Goal: Transaction & Acquisition: Purchase product/service

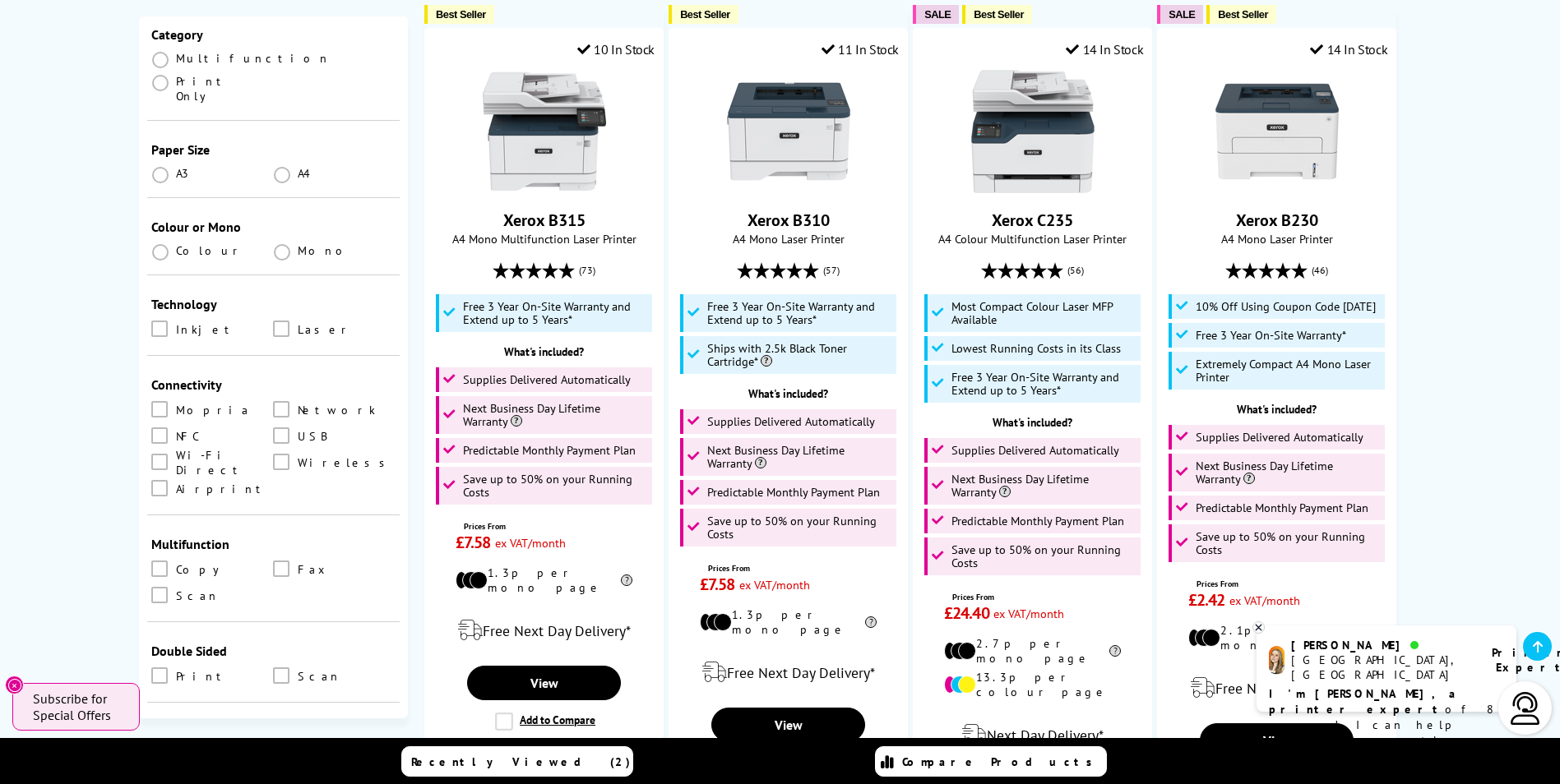
scroll to position [247, 0]
click at [160, 449] on span at bounding box center [160, 457] width 17 height 17
click at [175, 452] on Direct "checkbox" at bounding box center [175, 452] width 0 height 0
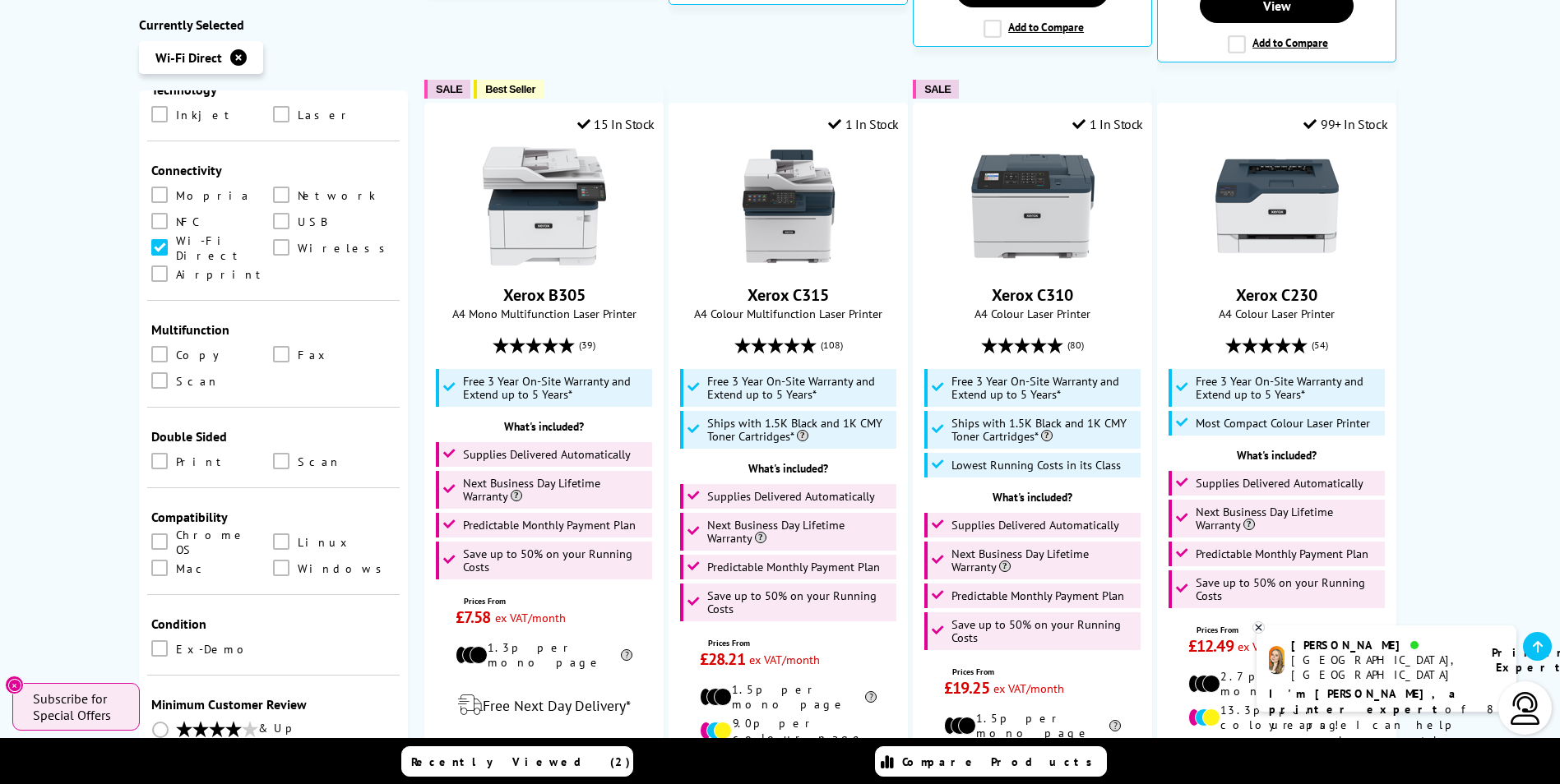
scroll to position [1069, 0]
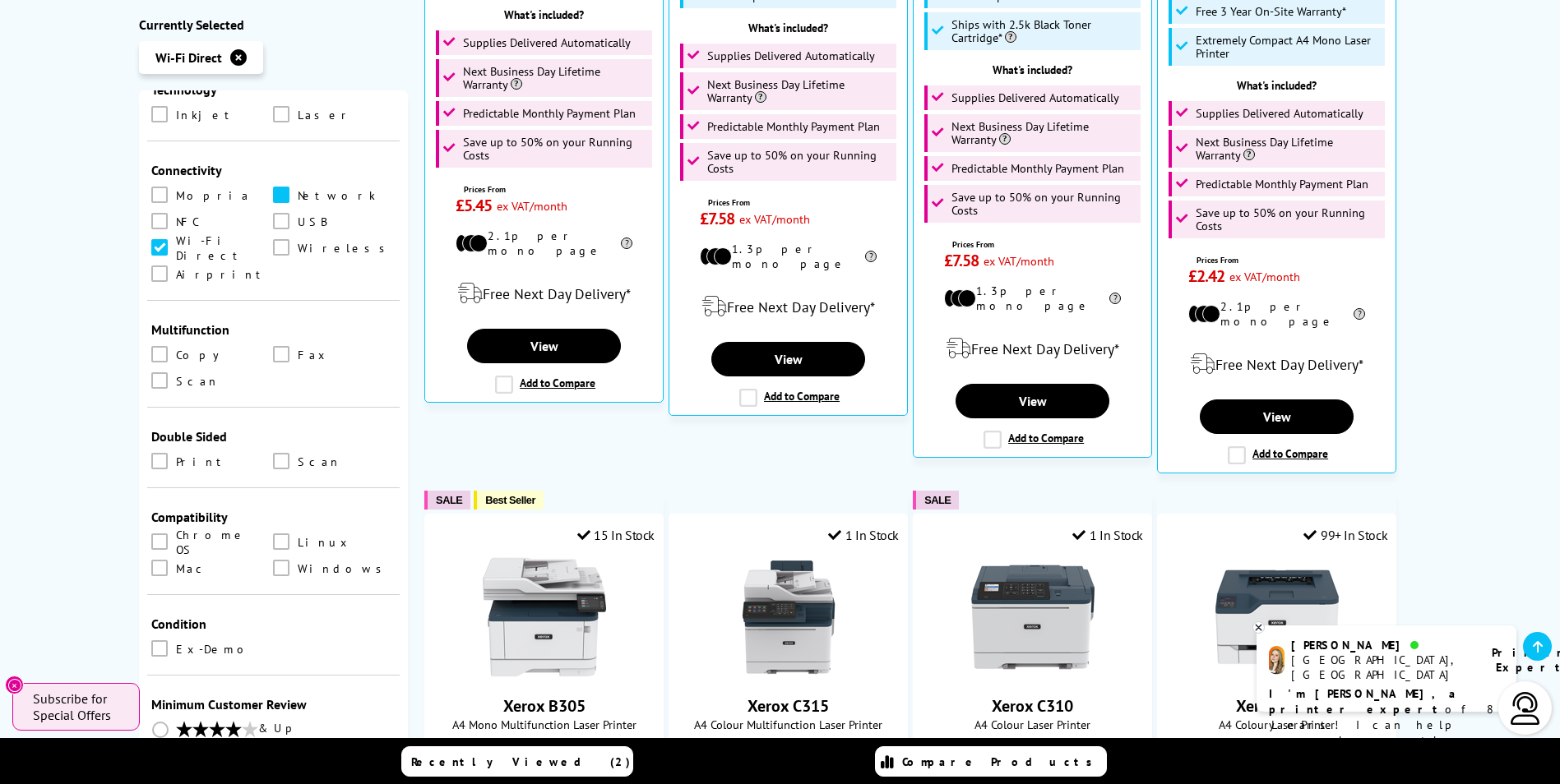
click at [281, 187] on span at bounding box center [281, 195] width 17 height 17
click at [297, 189] on input "checkbox" at bounding box center [297, 189] width 0 height 0
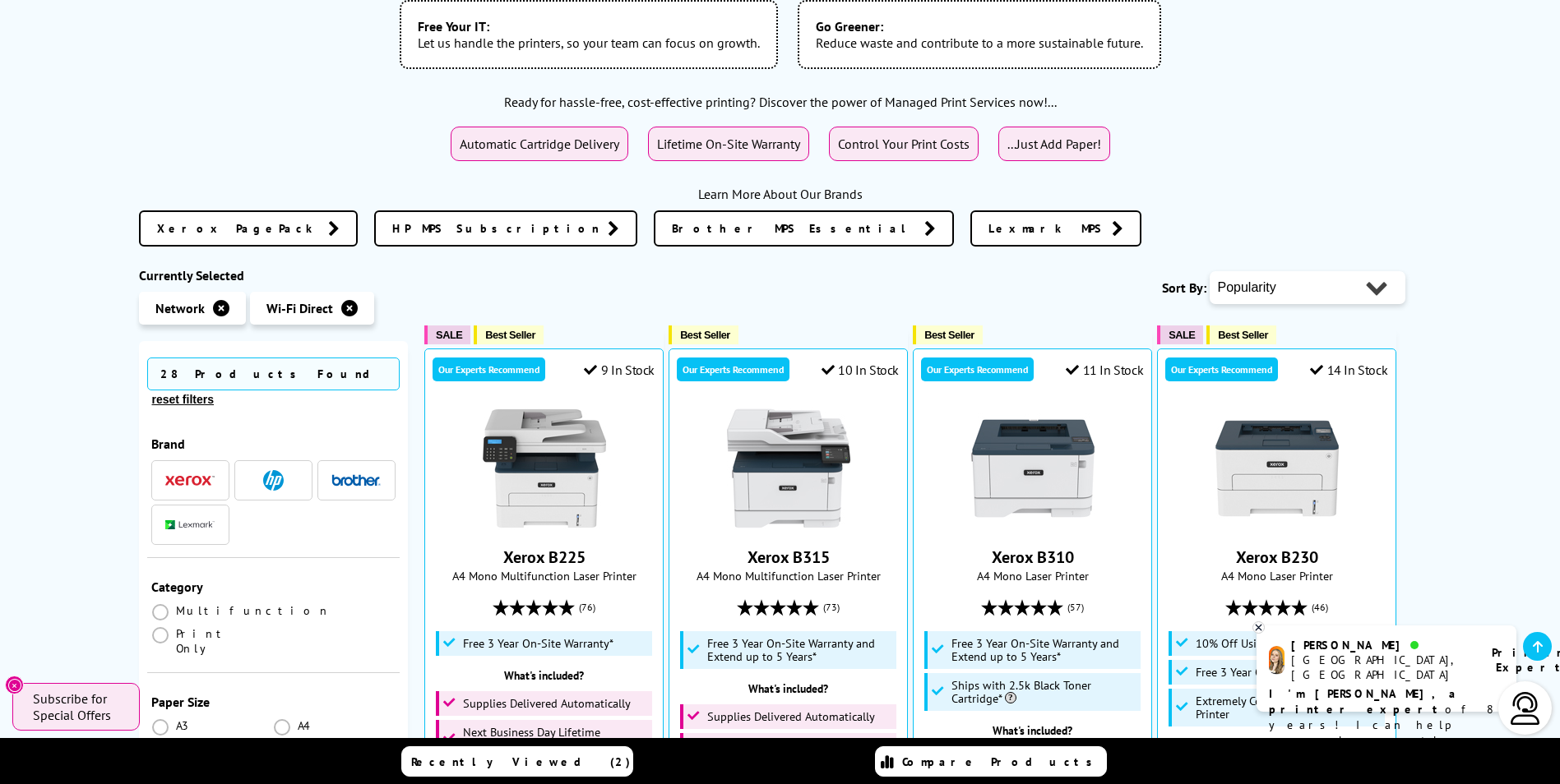
scroll to position [575, 0]
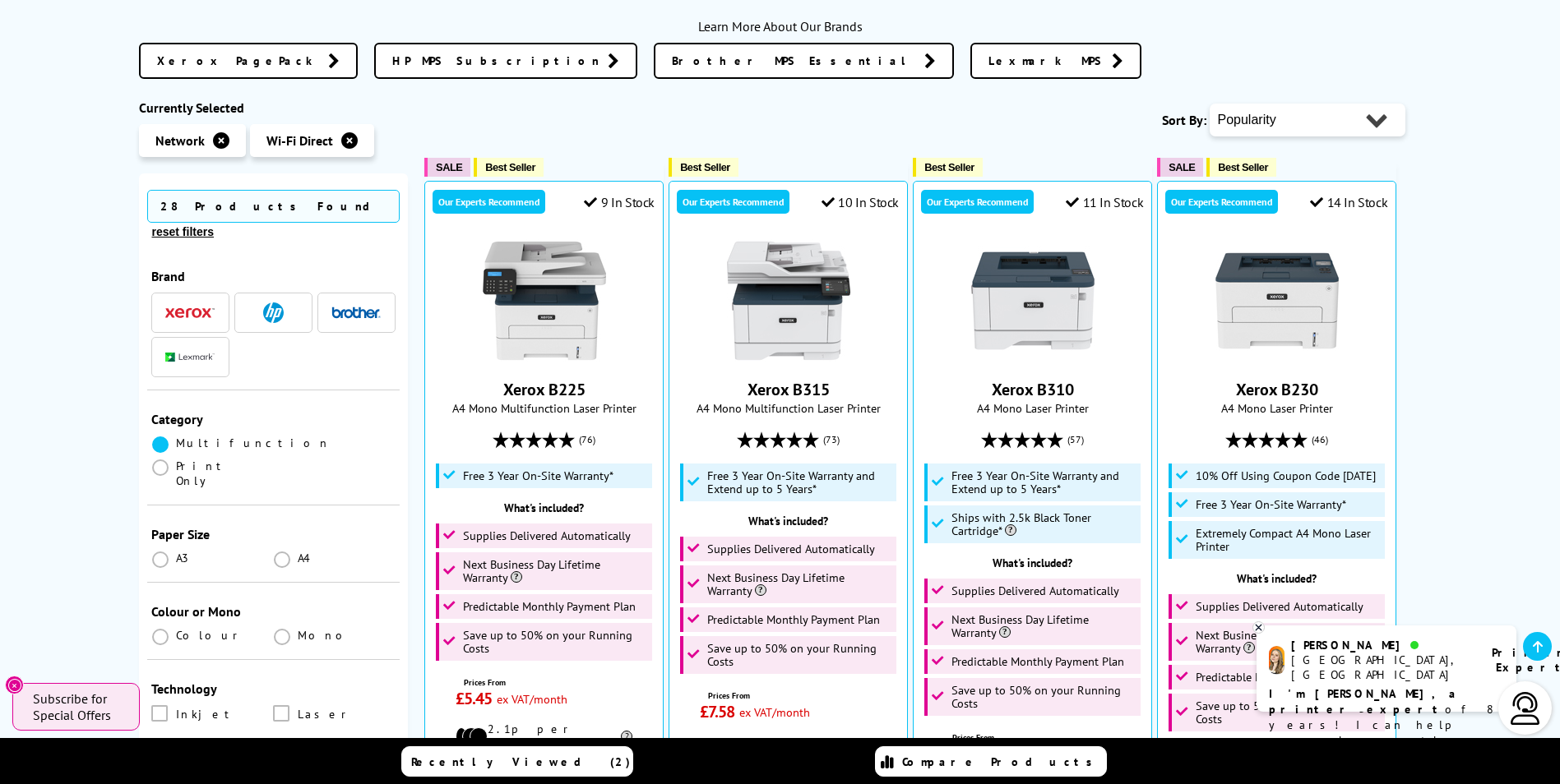
click at [159, 437] on span at bounding box center [160, 445] width 17 height 17
click at [176, 438] on input "radio" at bounding box center [176, 438] width 0 height 0
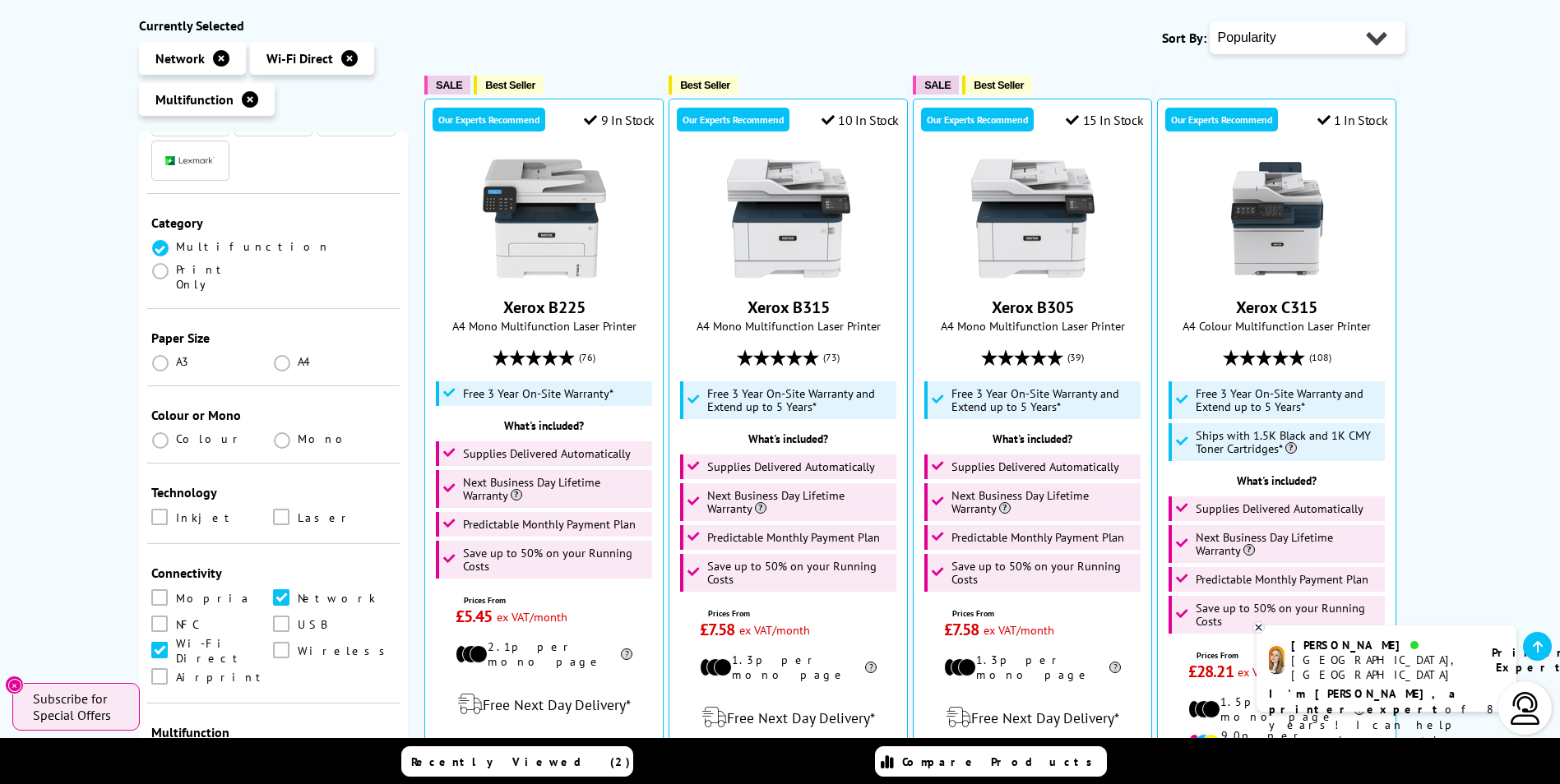
scroll to position [165, 0]
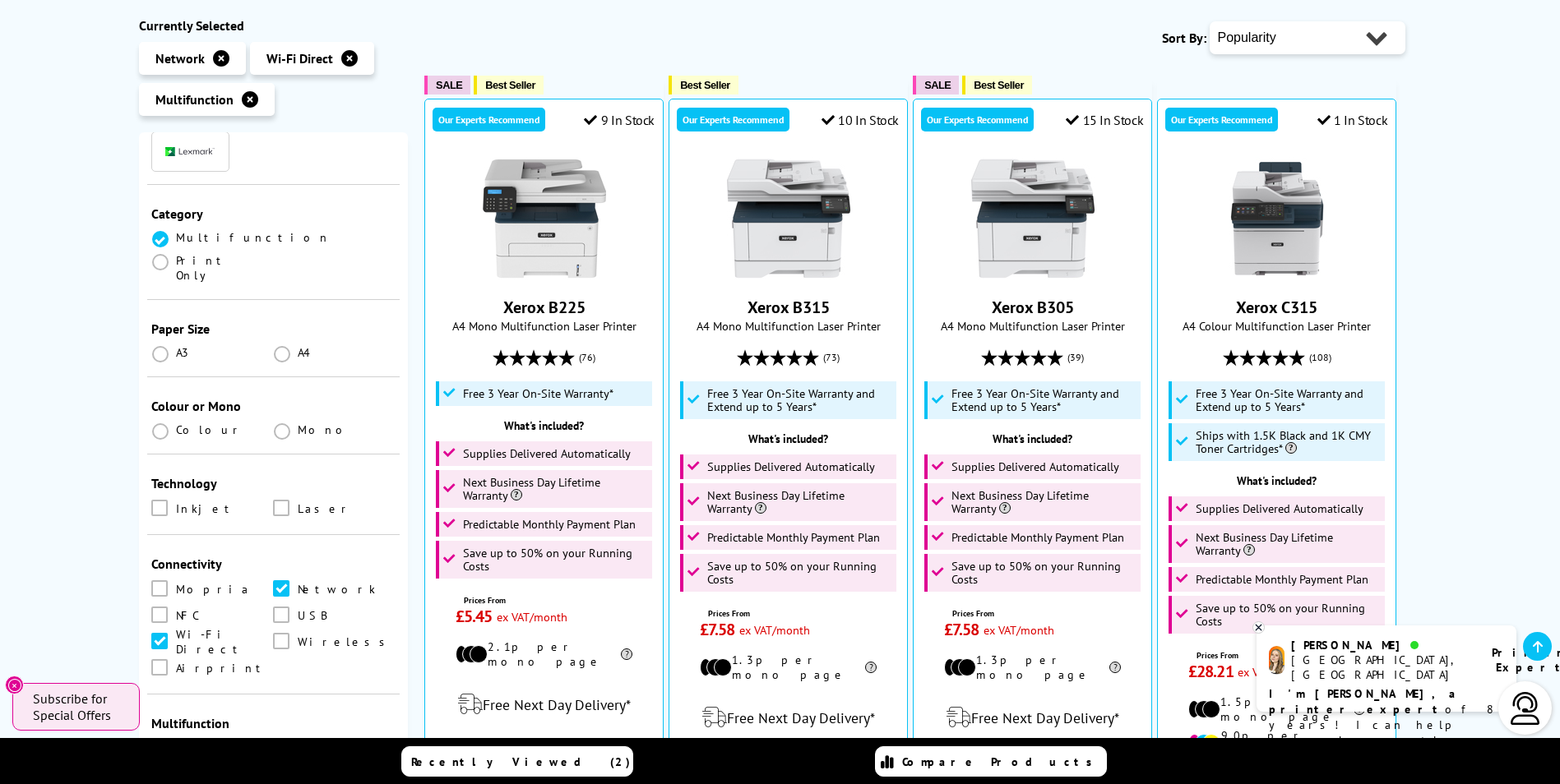
click at [283, 345] on ul "A3 A4" at bounding box center [274, 357] width 245 height 23
click at [277, 346] on span at bounding box center [282, 354] width 17 height 17
click at [298, 348] on input "radio" at bounding box center [298, 348] width 0 height 0
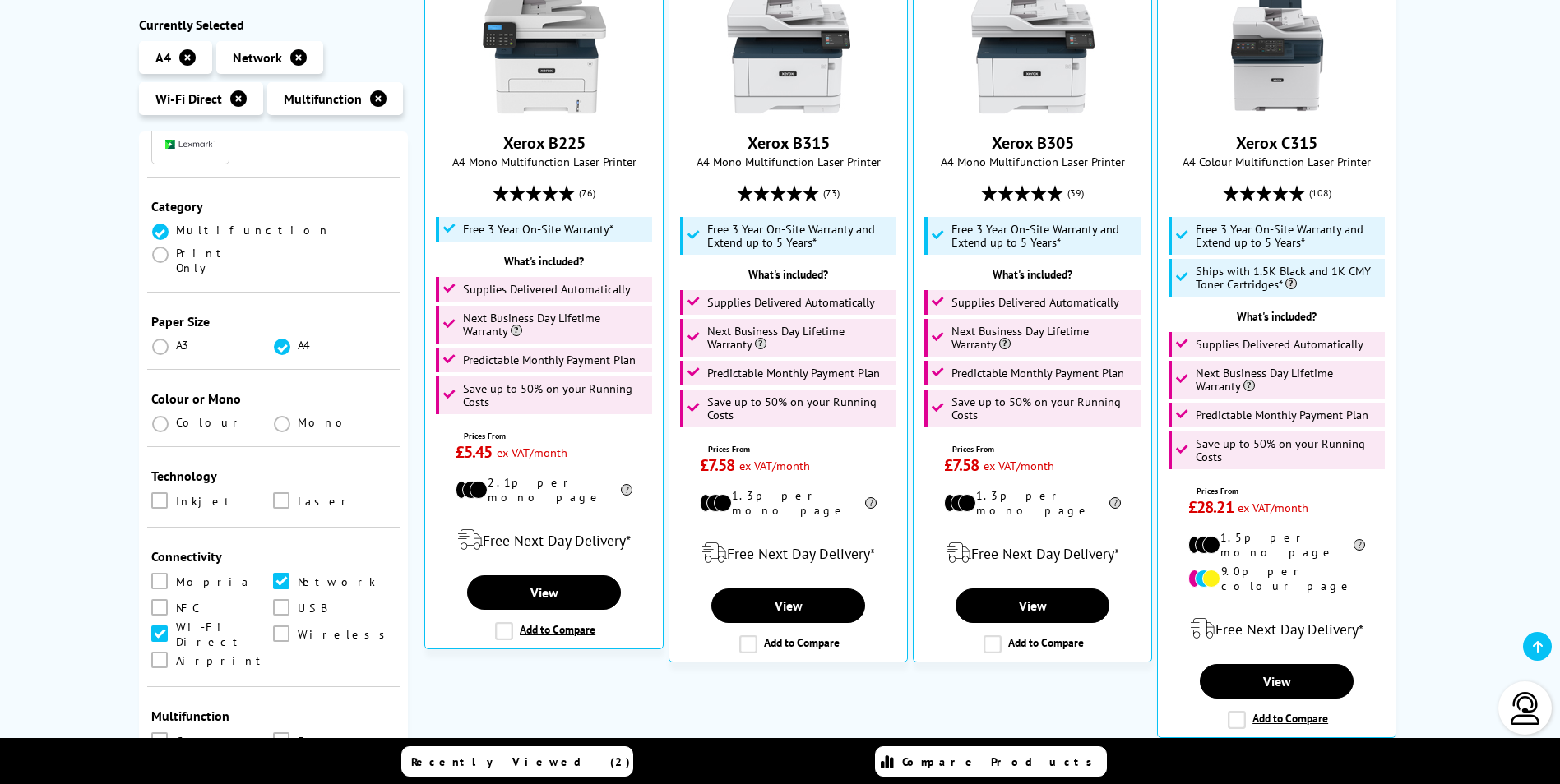
scroll to position [247, 0]
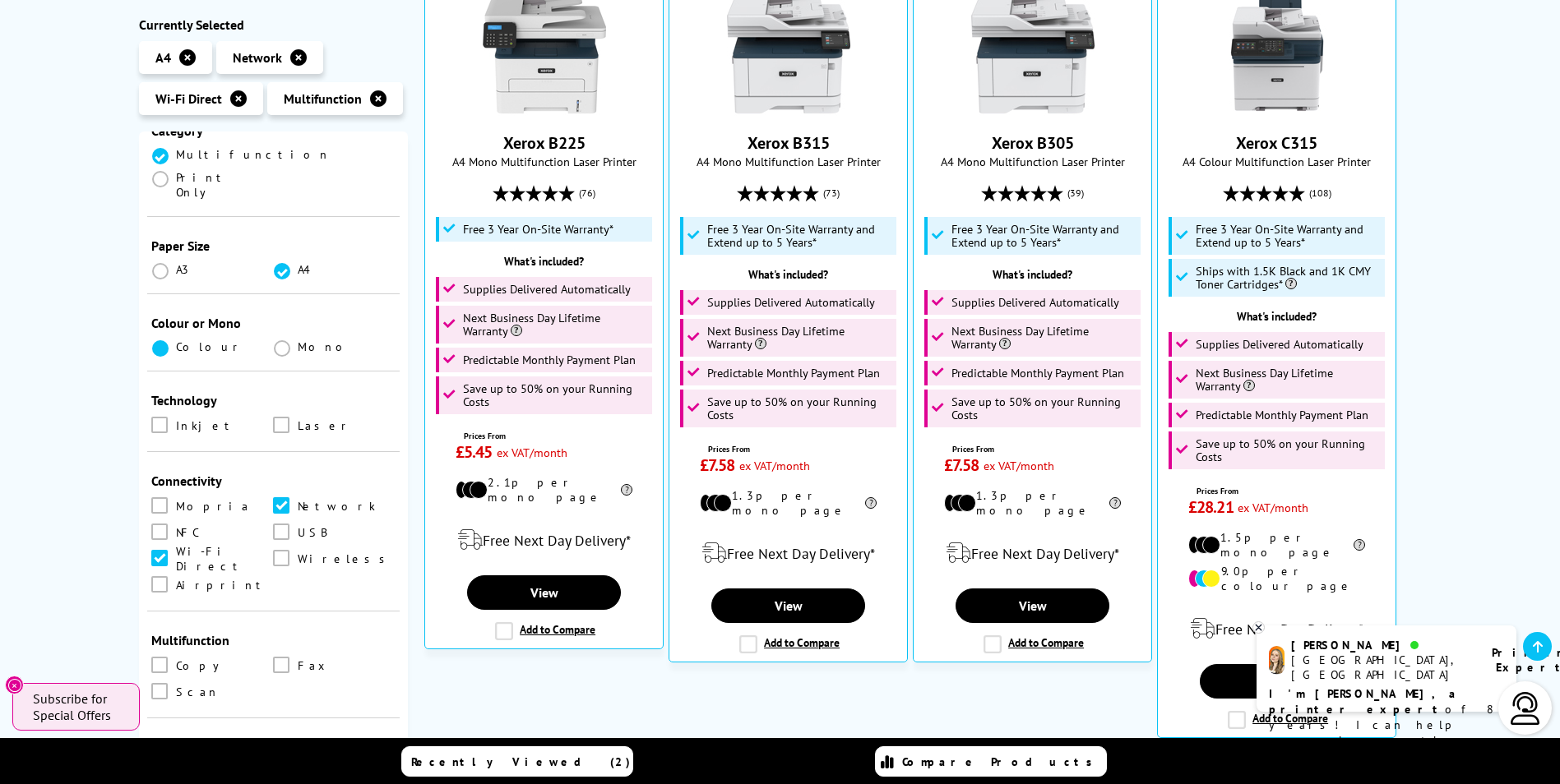
click at [157, 340] on span at bounding box center [160, 348] width 17 height 17
click at [176, 342] on input "radio" at bounding box center [176, 342] width 0 height 0
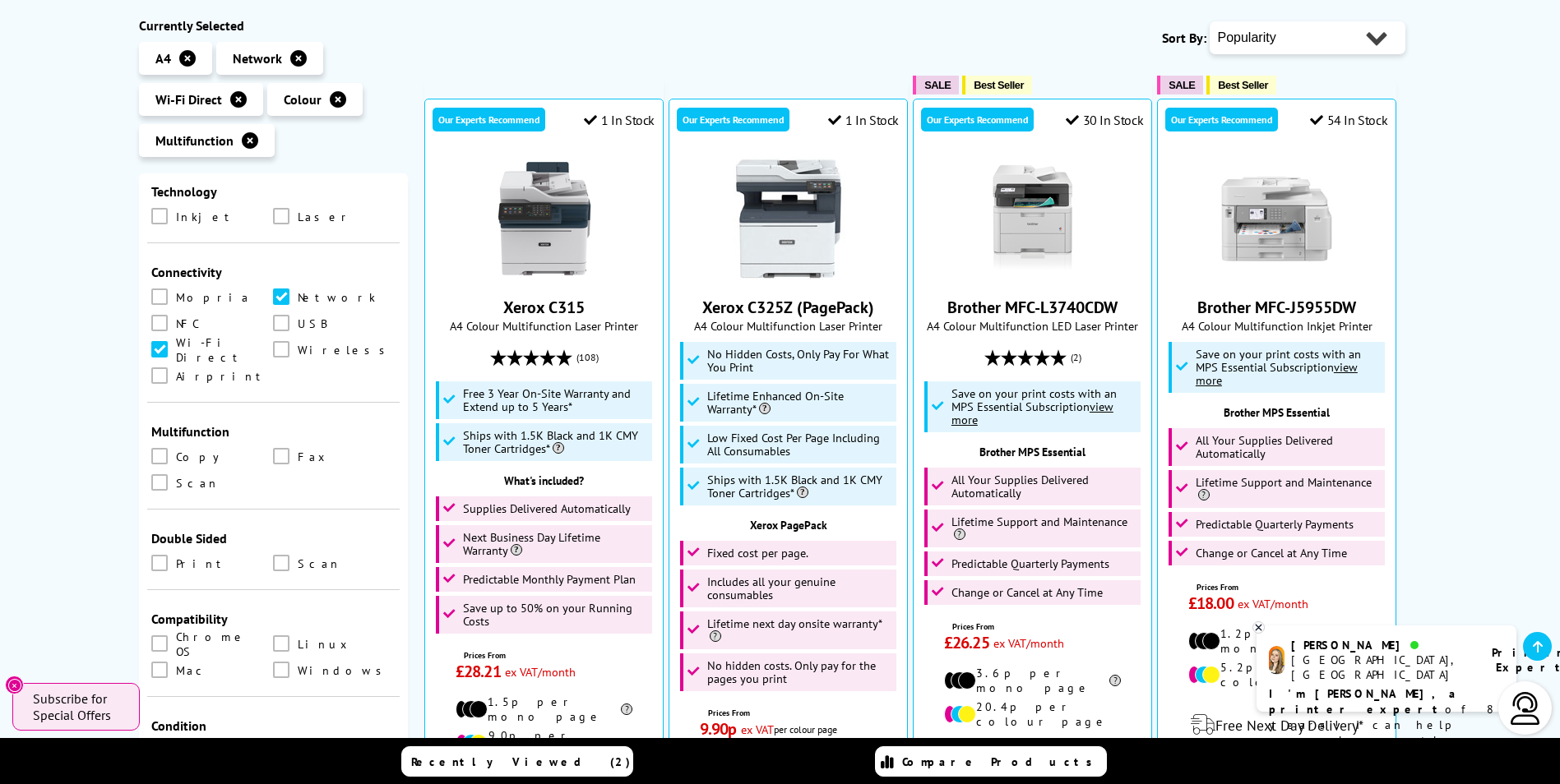
scroll to position [516, 0]
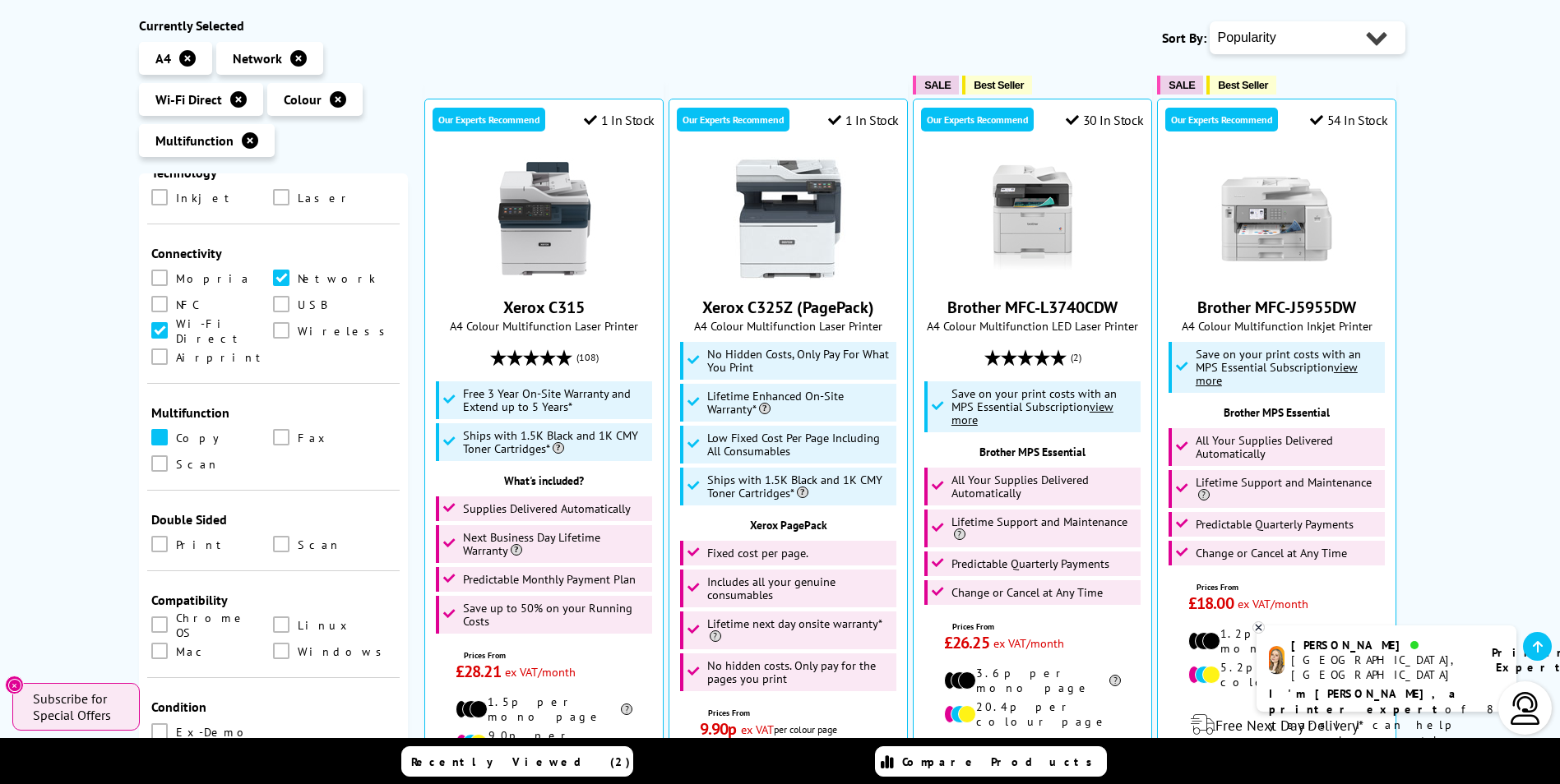
click at [161, 429] on span at bounding box center [160, 437] width 17 height 17
click at [175, 432] on input "checkbox" at bounding box center [175, 432] width 0 height 0
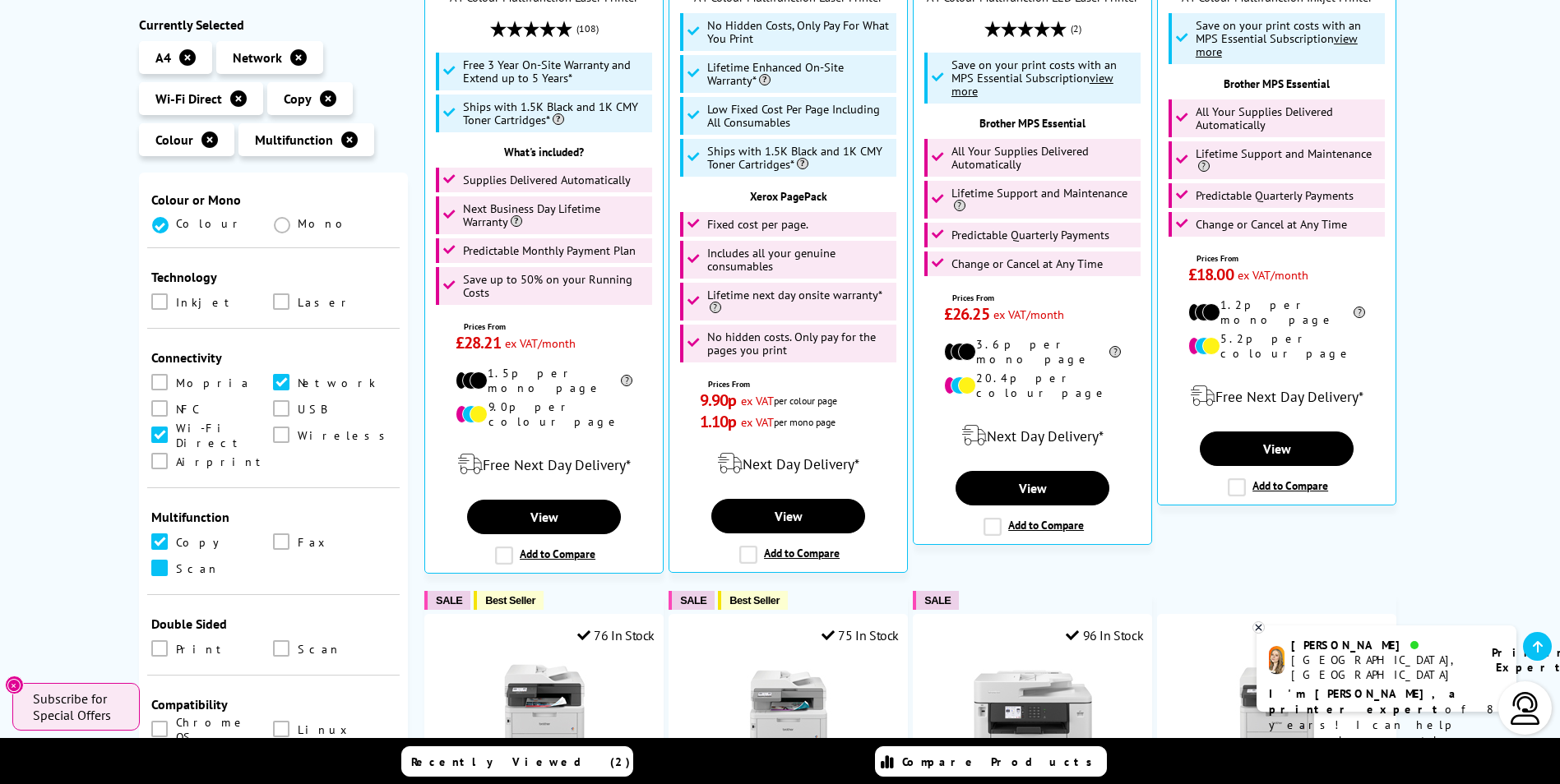
click at [160, 559] on span at bounding box center [160, 567] width 17 height 17
click at [175, 562] on input "checkbox" at bounding box center [175, 562] width 0 height 0
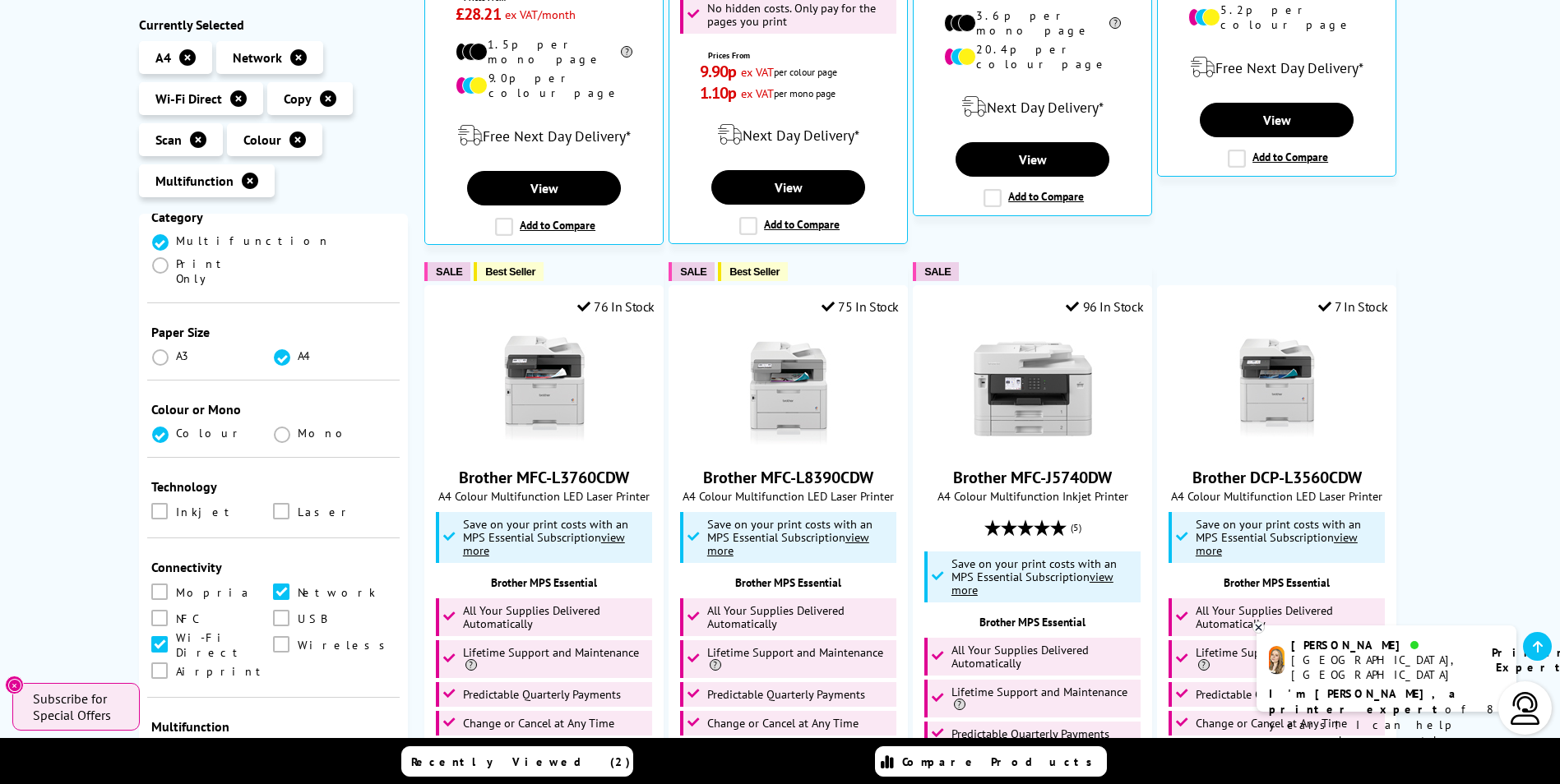
scroll to position [411, 0]
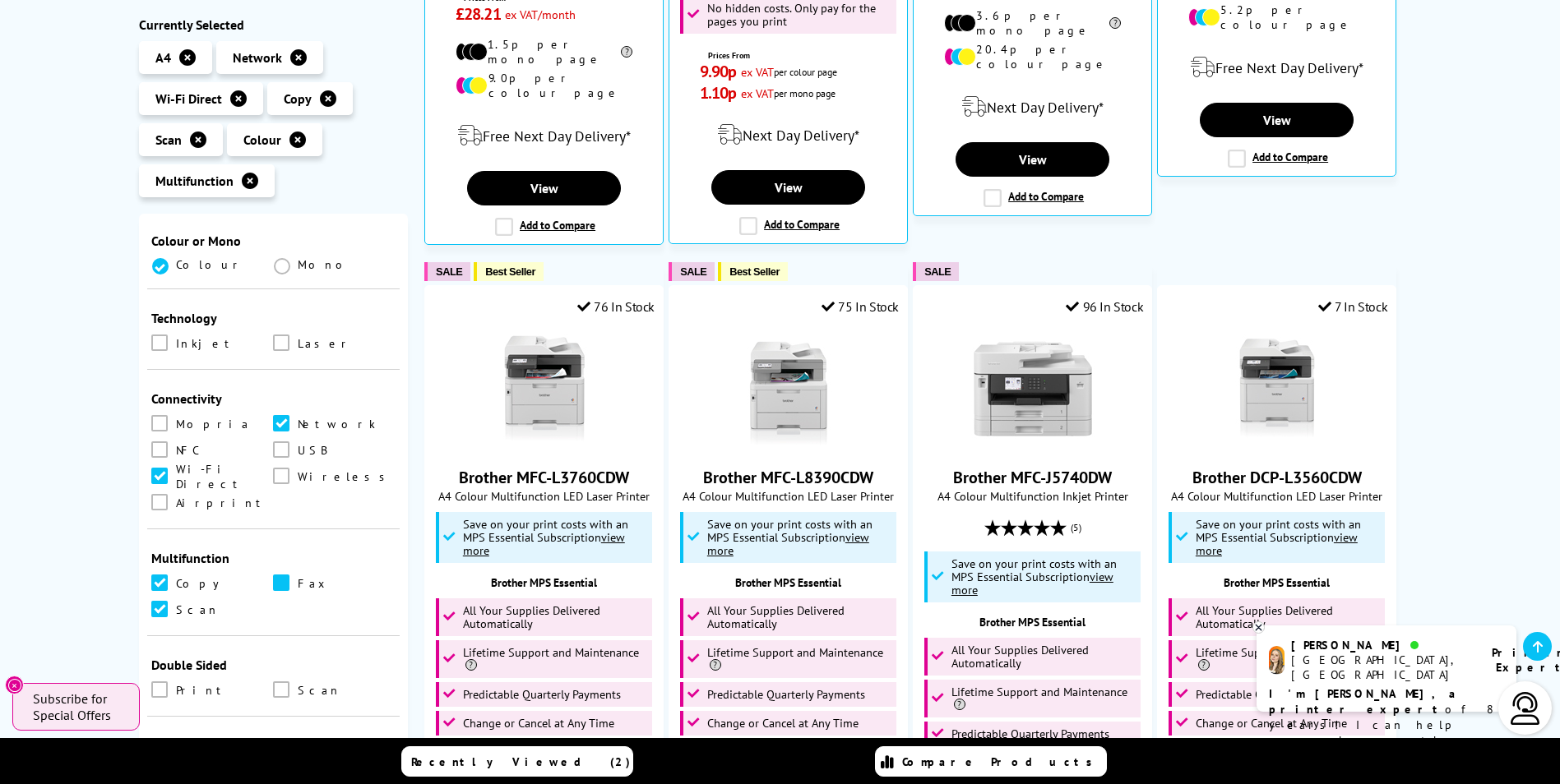
click at [280, 574] on span at bounding box center [281, 582] width 17 height 17
click at [297, 577] on input "checkbox" at bounding box center [297, 577] width 0 height 0
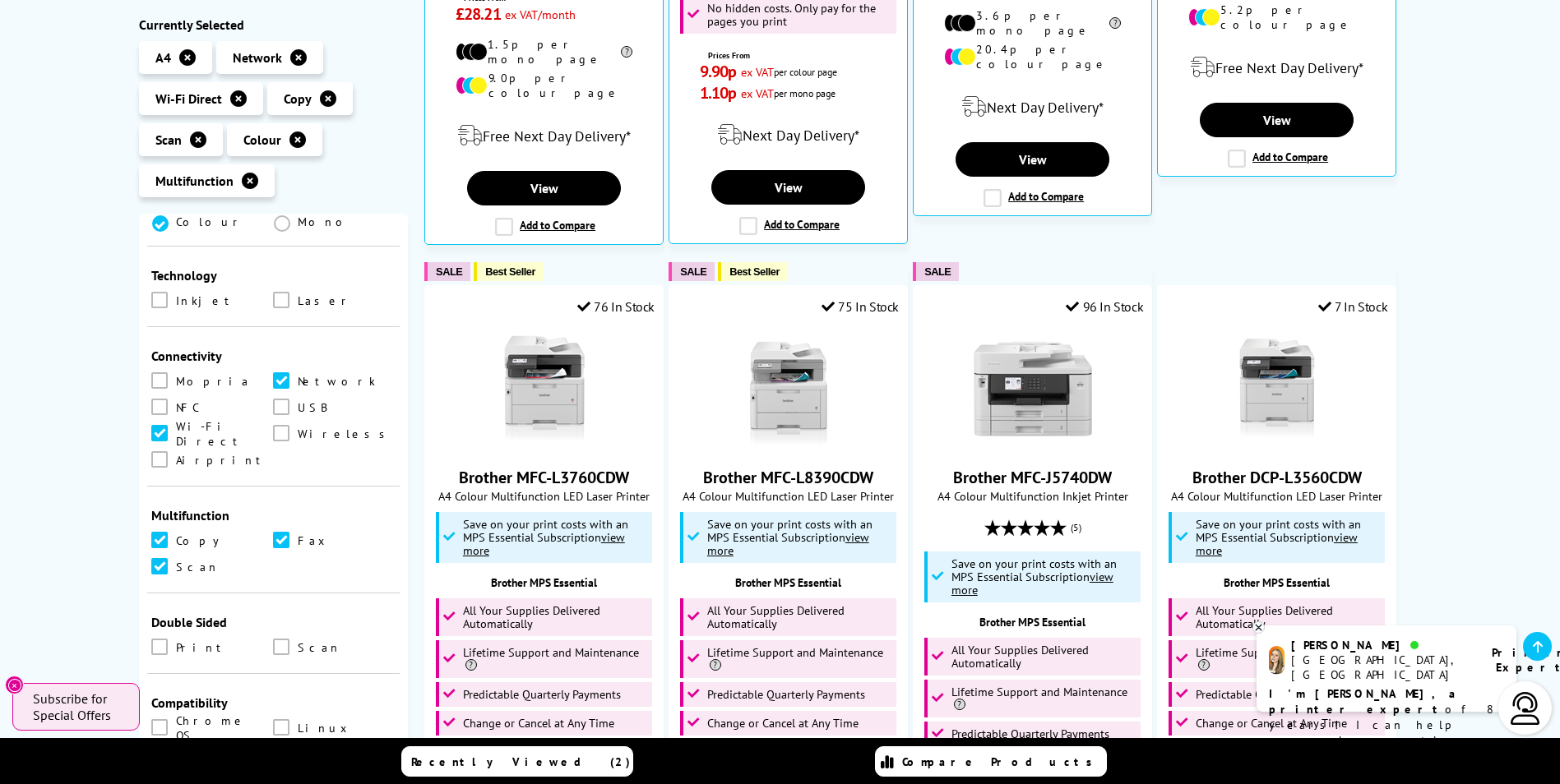
scroll to position [493, 0]
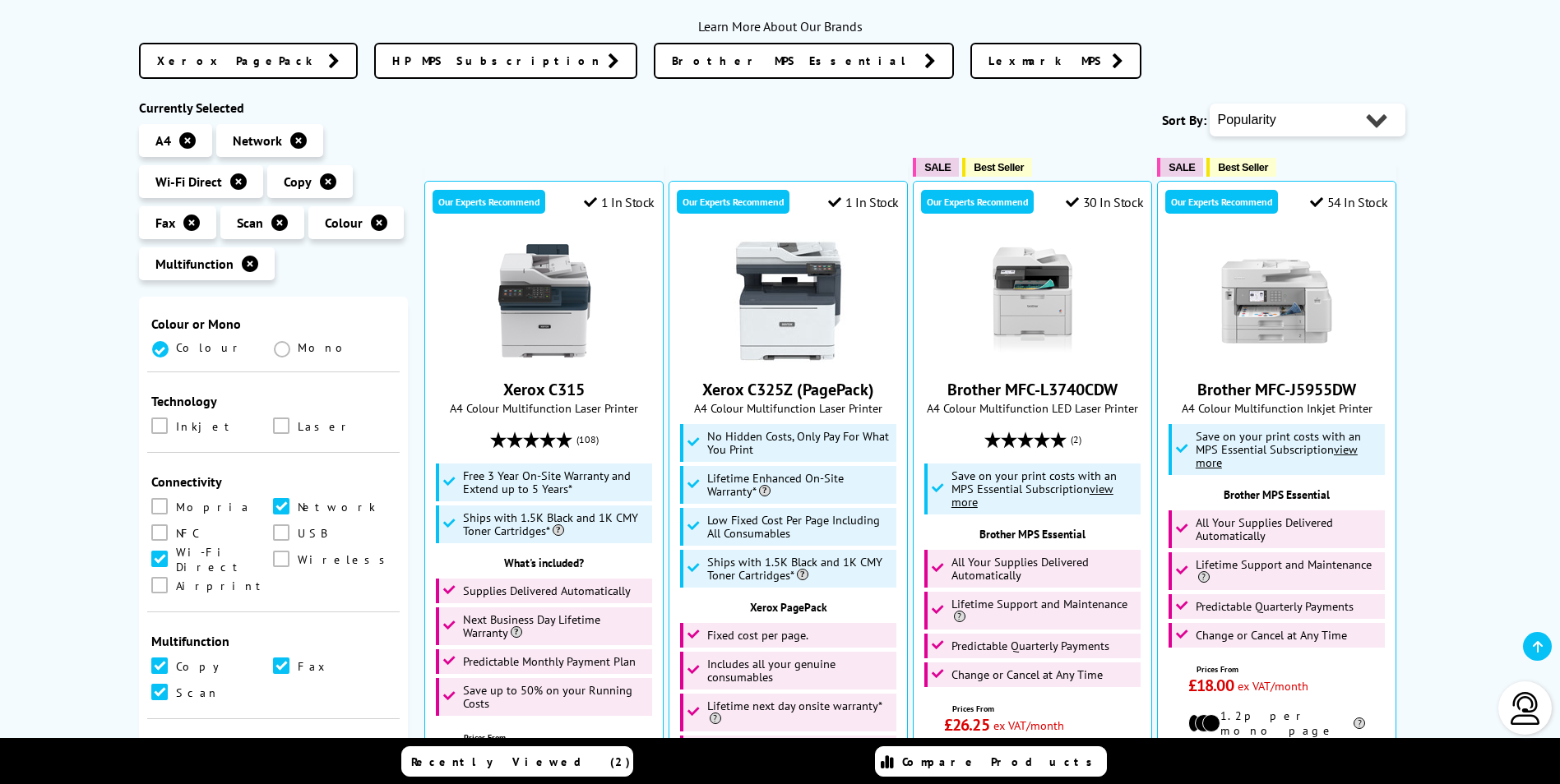
scroll to position [516, 0]
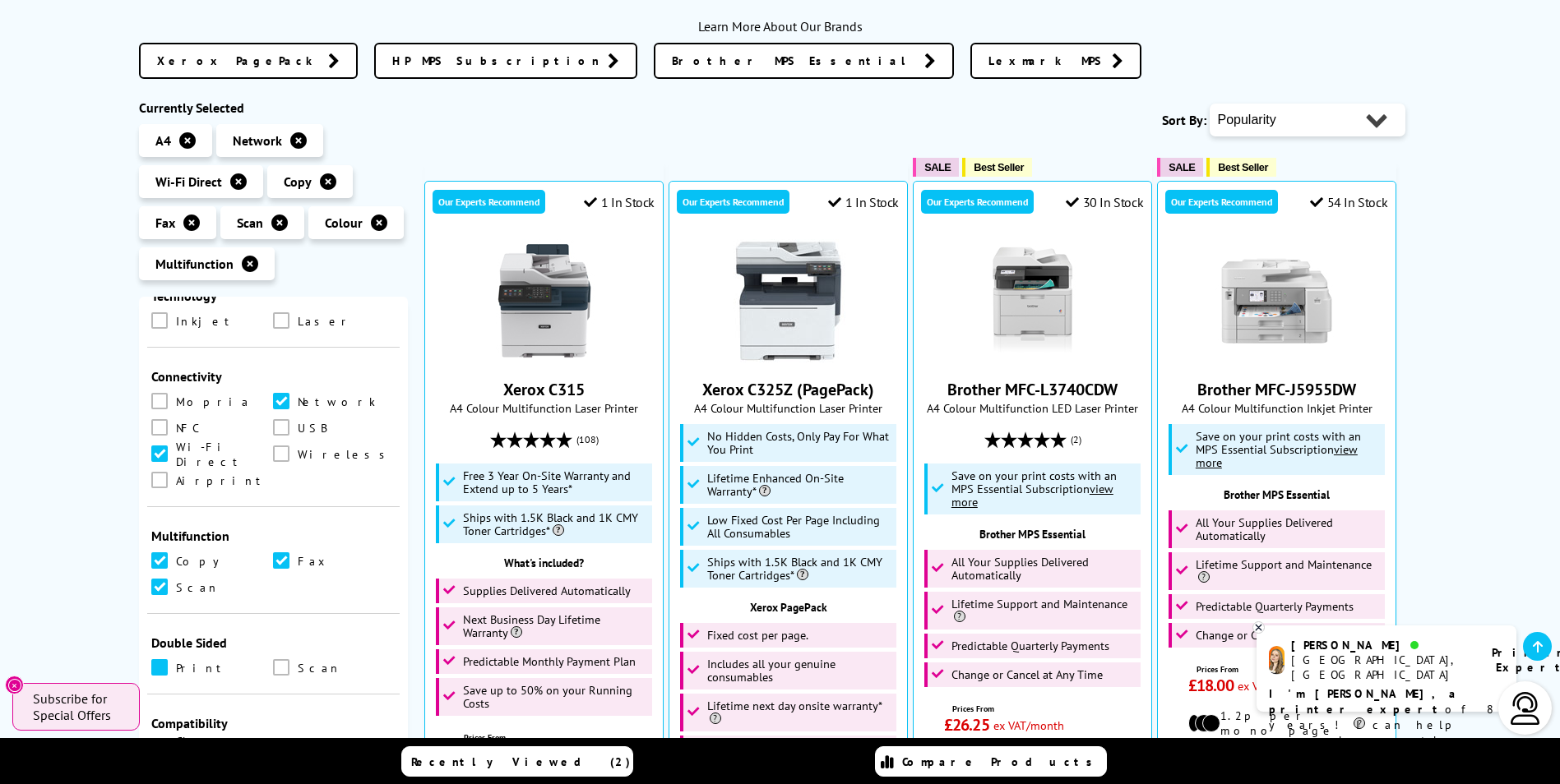
click at [160, 659] on span at bounding box center [160, 667] width 17 height 17
click at [175, 662] on input "checkbox" at bounding box center [175, 662] width 0 height 0
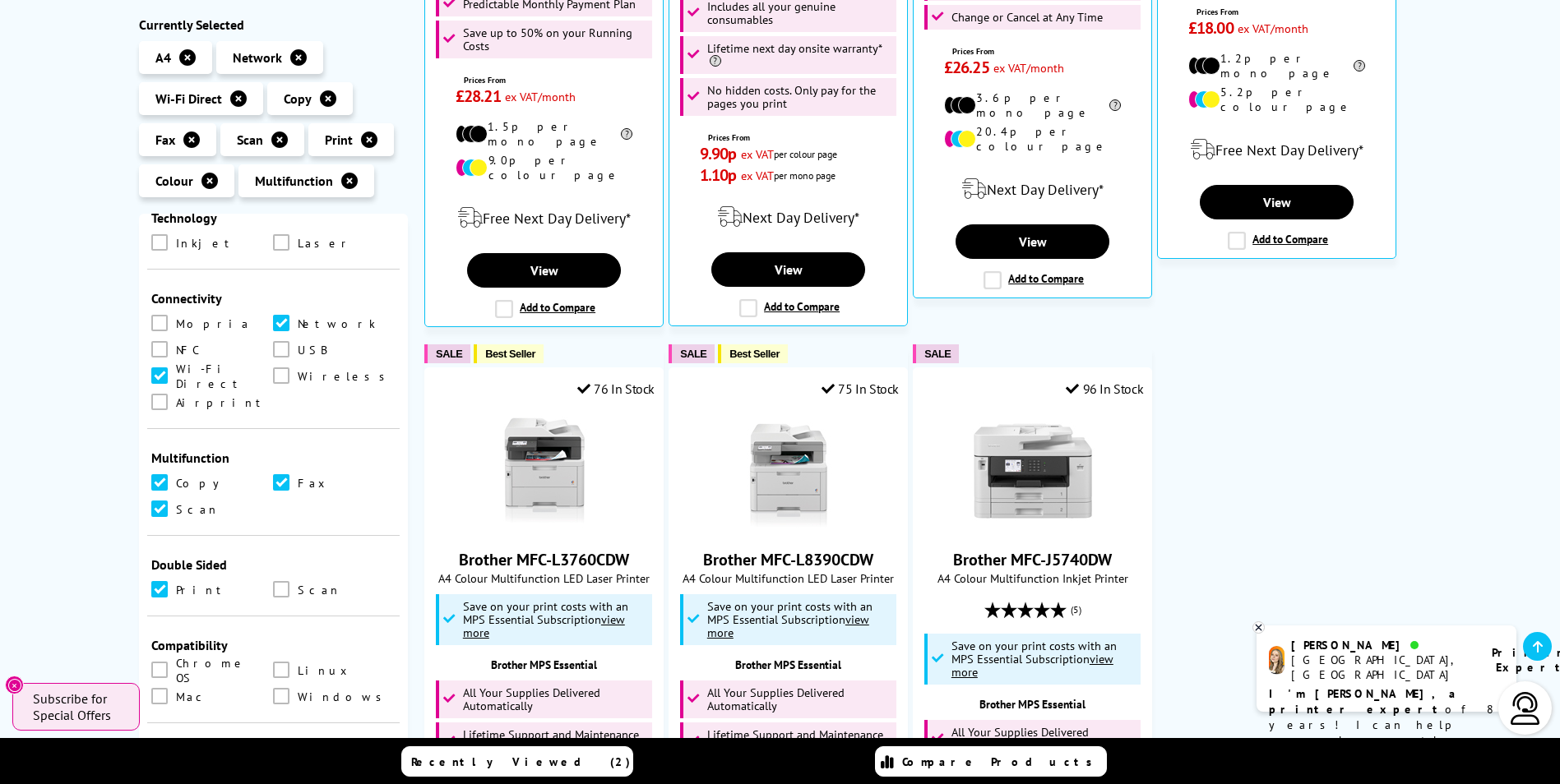
scroll to position [516, 0]
click at [277, 576] on span at bounding box center [281, 584] width 17 height 17
click at [297, 579] on input "checkbox" at bounding box center [297, 579] width 0 height 0
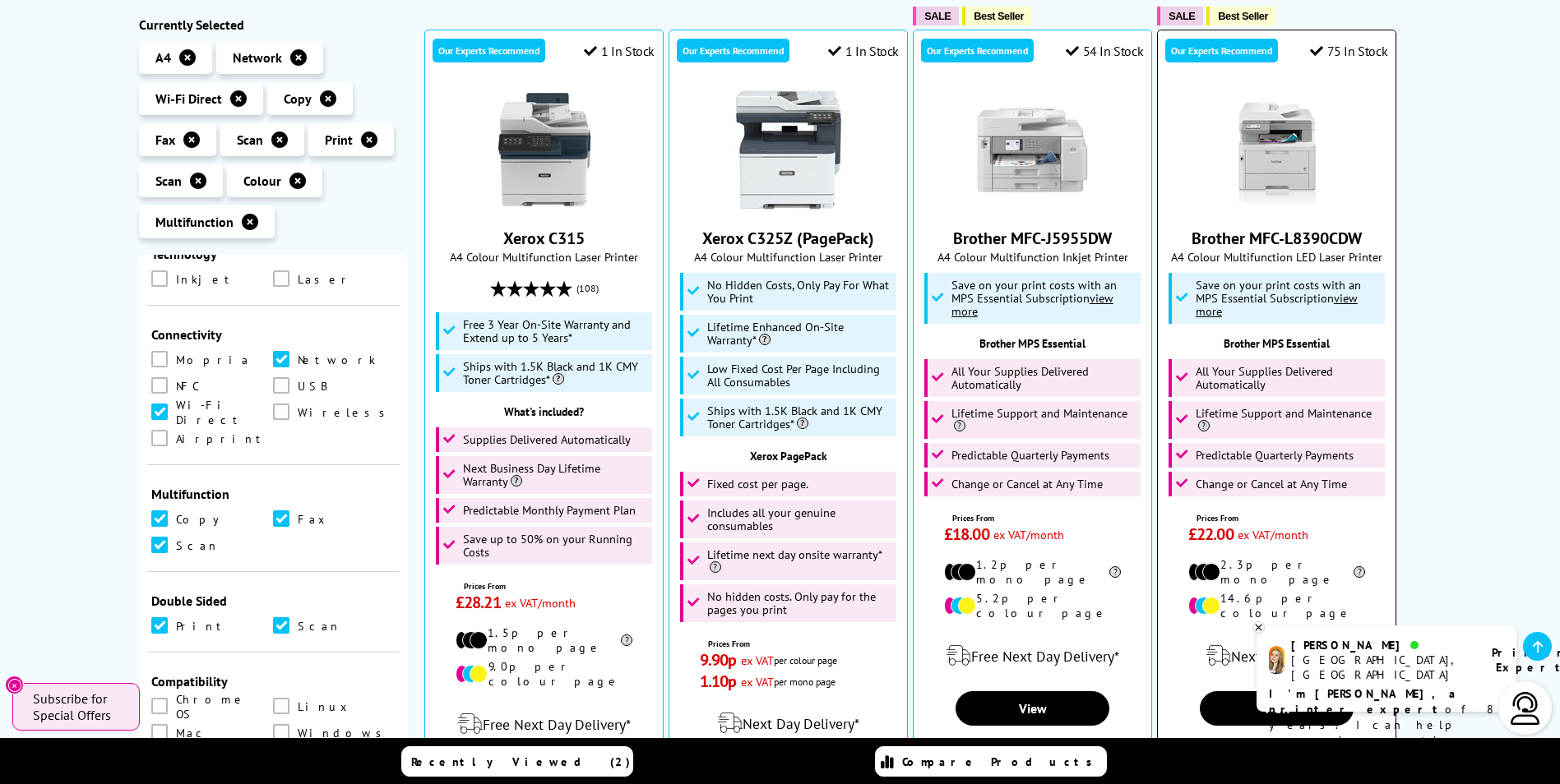
scroll to position [740, 0]
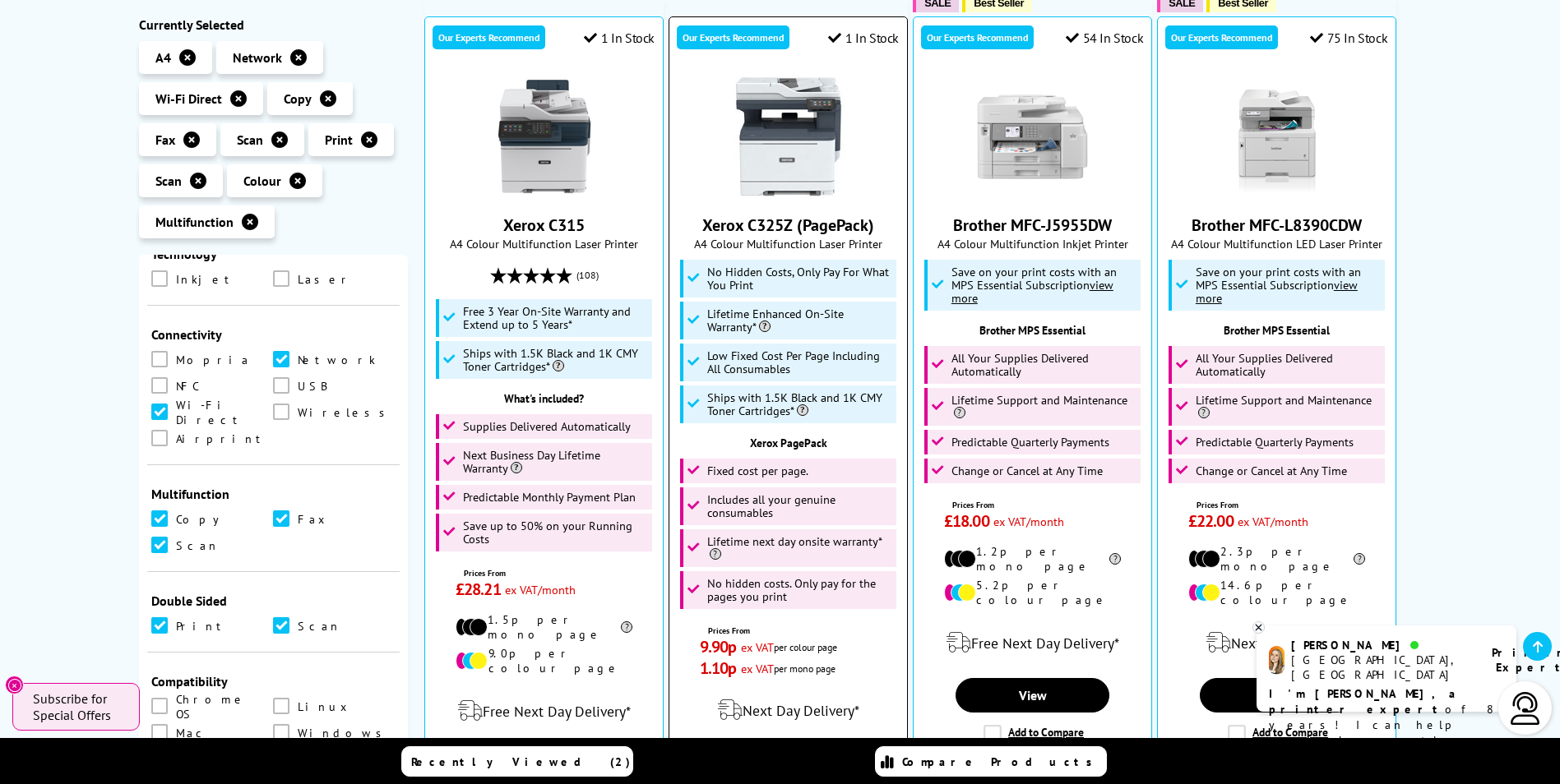
click at [703, 677] on span "1.10p" at bounding box center [718, 669] width 37 height 21
